Goal: Check status: Check status

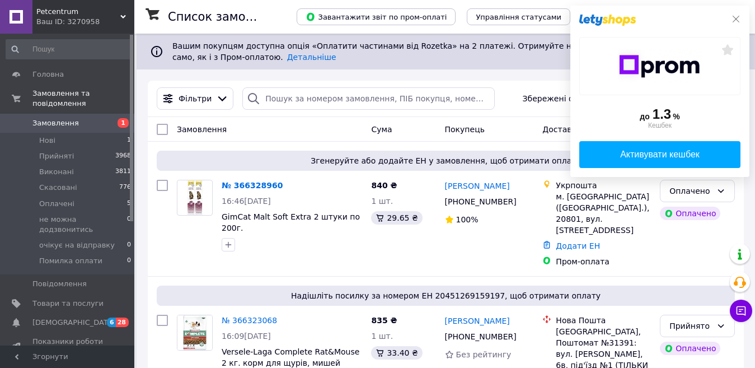
click at [736, 16] on icon at bounding box center [735, 19] width 9 height 9
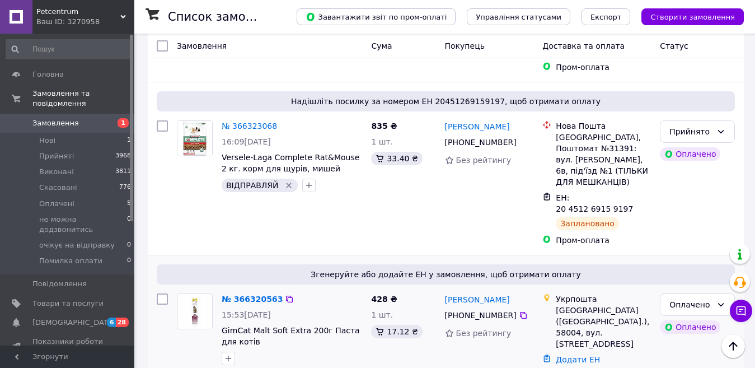
scroll to position [168, 0]
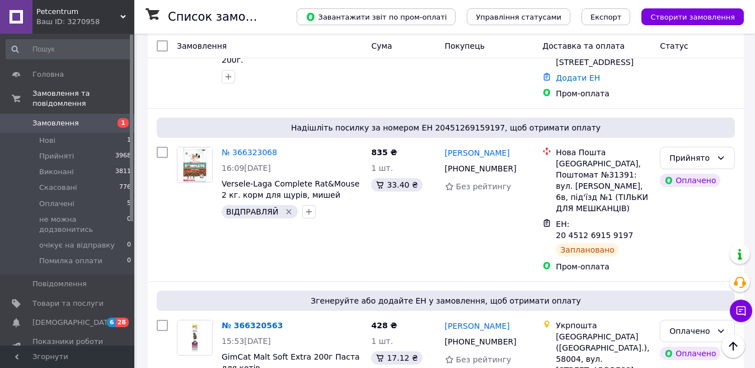
click at [236, 148] on link "№ 366323068" at bounding box center [249, 152] width 55 height 9
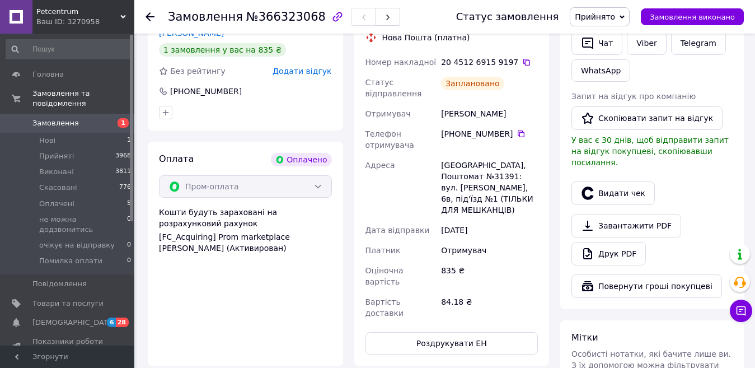
scroll to position [280, 0]
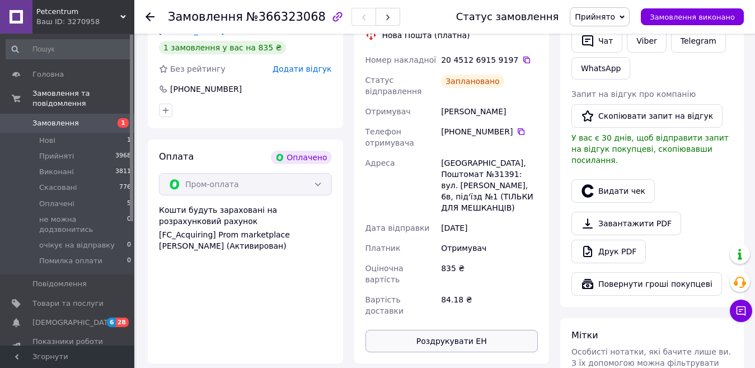
click at [427, 330] on button "Роздрукувати ЕН" at bounding box center [451, 341] width 173 height 22
click at [151, 17] on use at bounding box center [149, 16] width 9 height 9
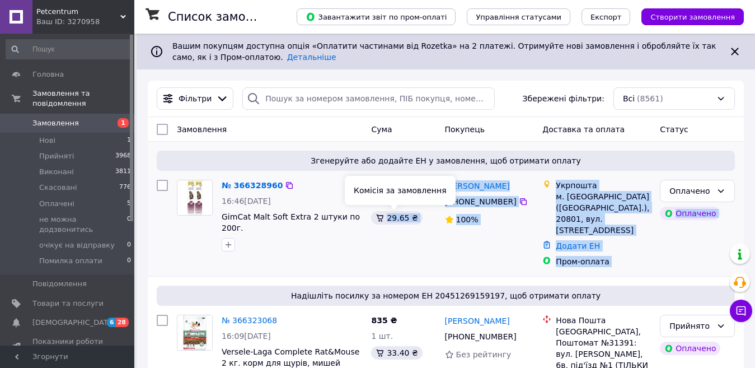
drag, startPoint x: 308, startPoint y: 280, endPoint x: 416, endPoint y: 219, distance: 123.2
drag, startPoint x: 163, startPoint y: 310, endPoint x: 172, endPoint y: 205, distance: 105.1
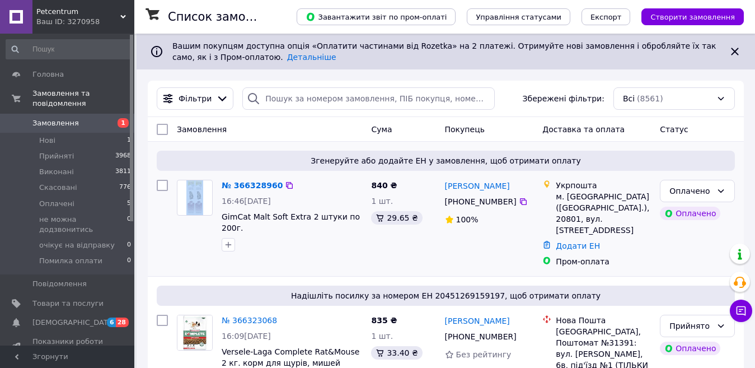
drag, startPoint x: 175, startPoint y: 205, endPoint x: 174, endPoint y: 184, distance: 21.3
click at [168, 192] on div "№ 366328960 16:46[DATE] GimCat Malt Soft Extra 2 штуки по 200г. 840 ₴ 1 шт. 29.…" at bounding box center [445, 223] width 587 height 96
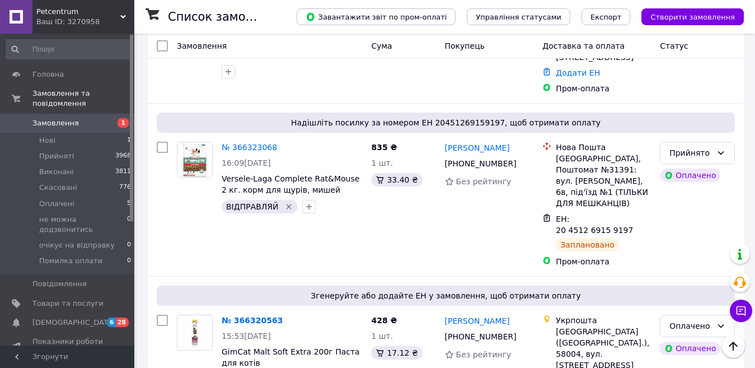
scroll to position [168, 0]
